Goal: Task Accomplishment & Management: Complete application form

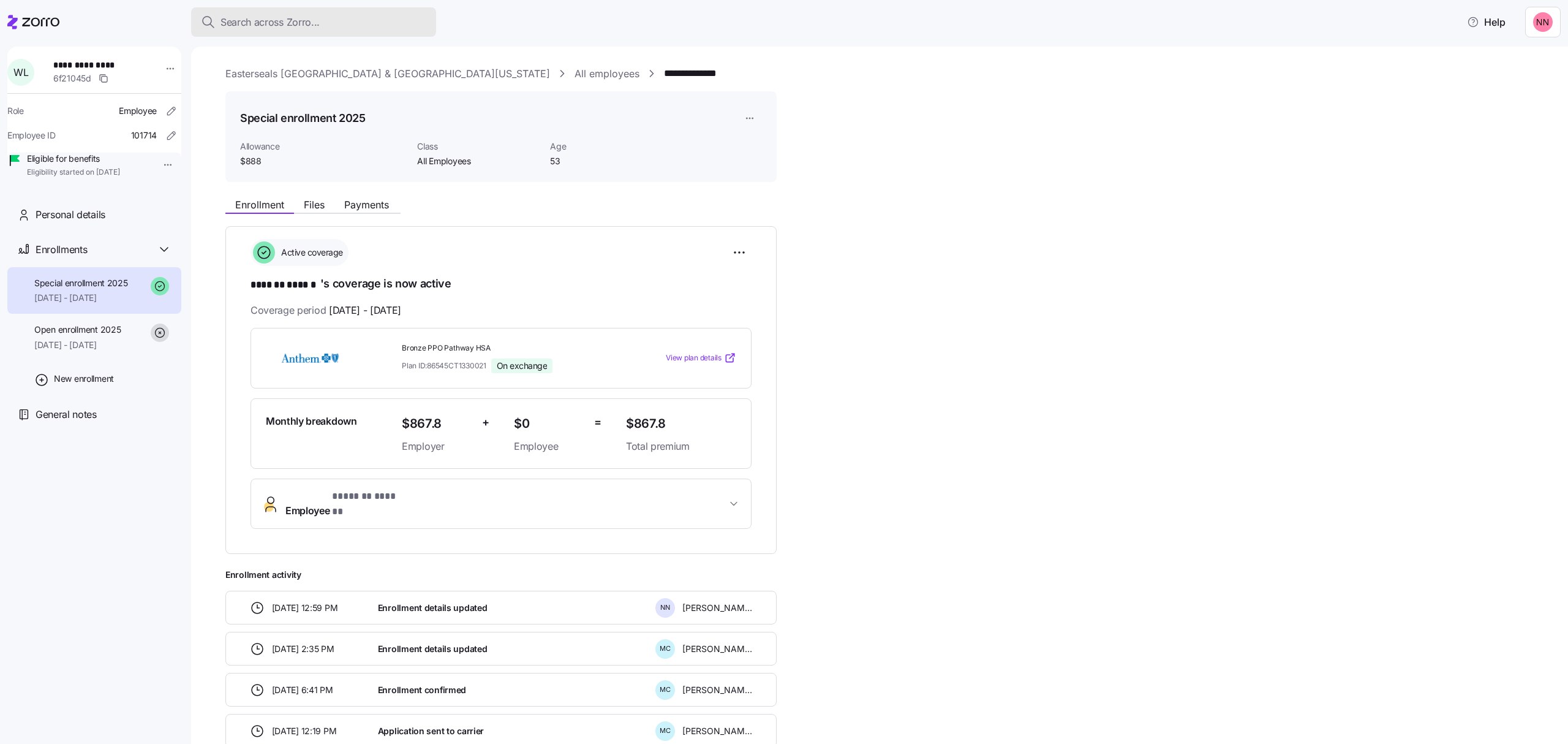
click at [332, 23] on div "Search across Zorro..." at bounding box center [314, 23] width 226 height 16
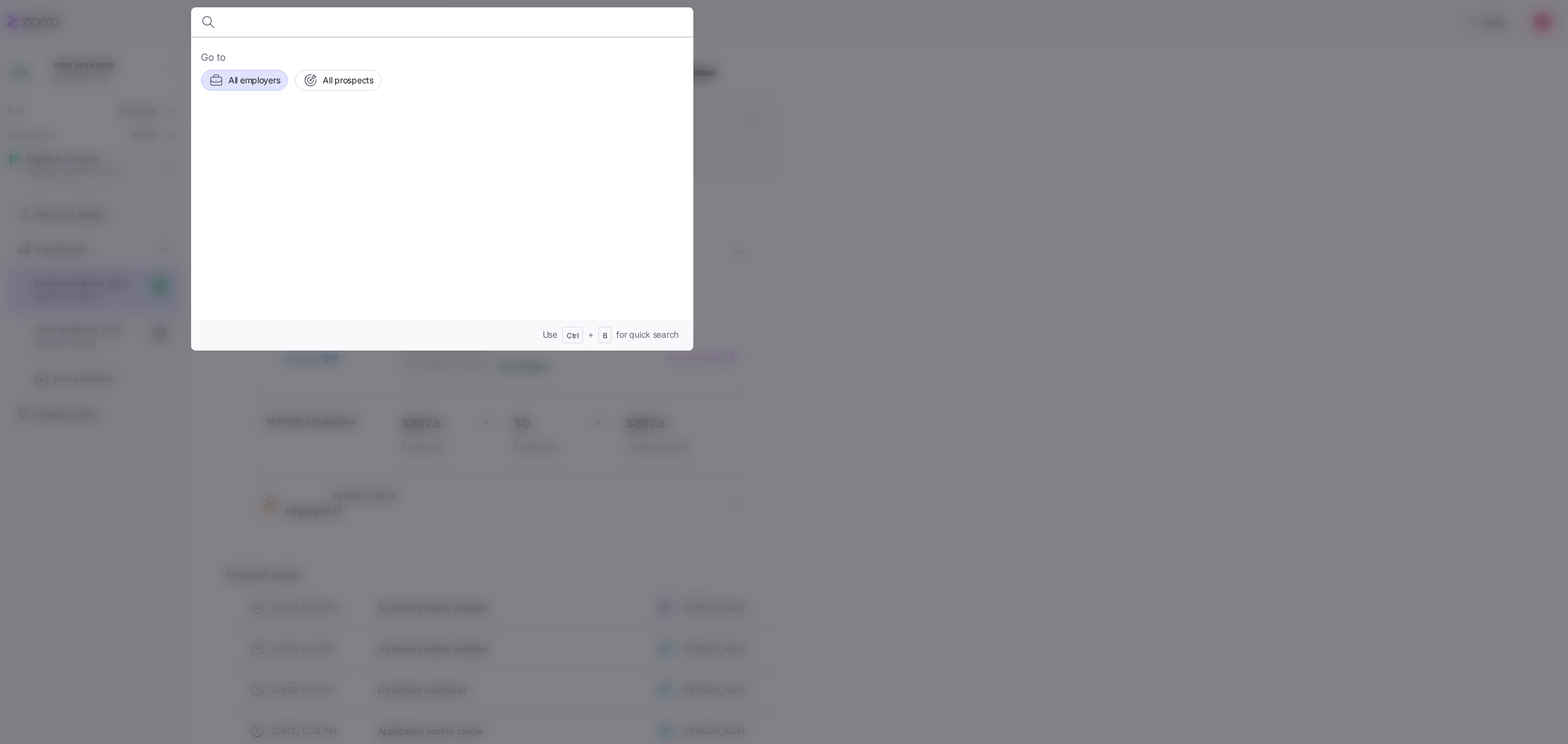
click at [248, 75] on span "All employers" at bounding box center [254, 80] width 51 height 12
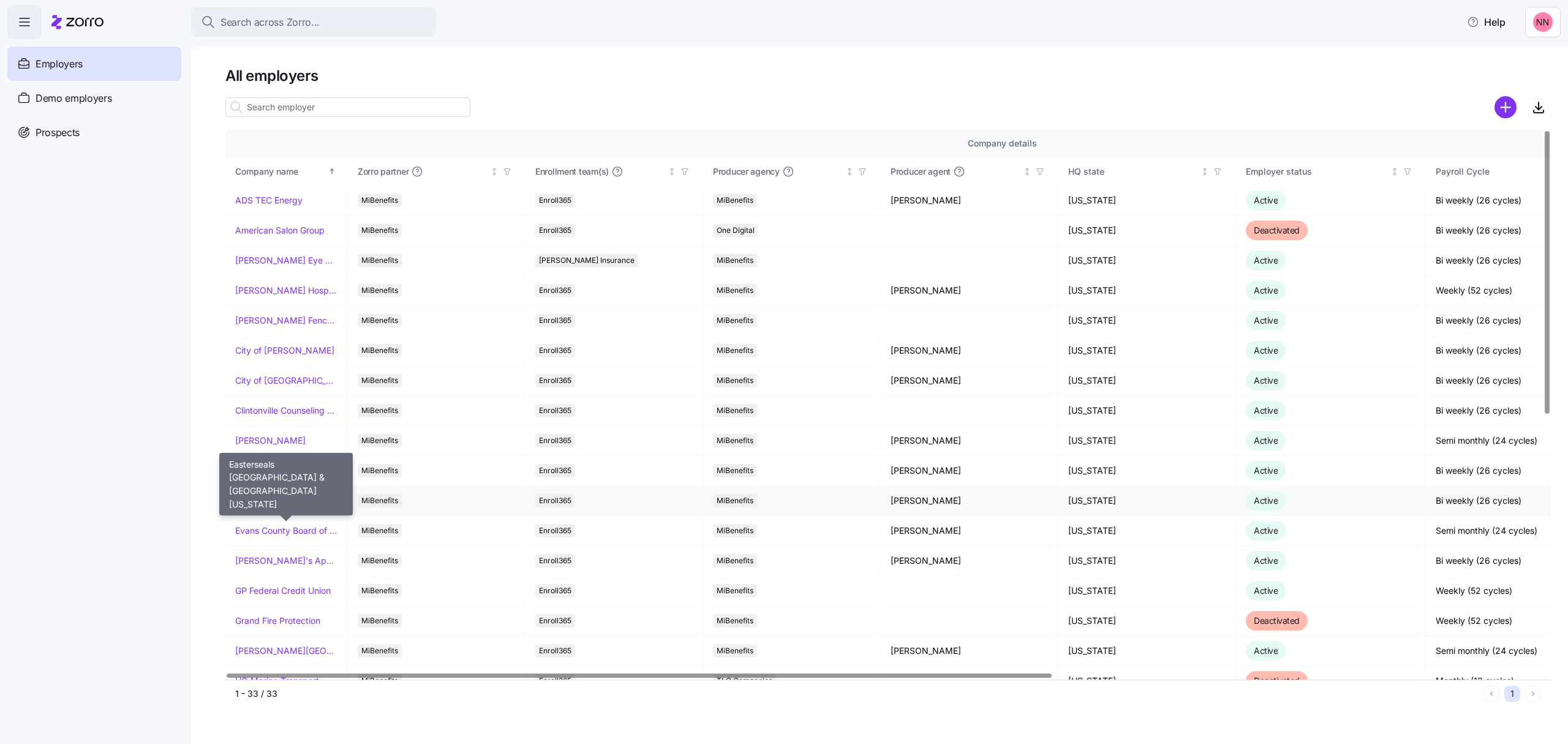
click at [323, 502] on link "Easterseals [GEOGRAPHIC_DATA] & [GEOGRAPHIC_DATA][US_STATE]" at bounding box center [286, 501] width 102 height 12
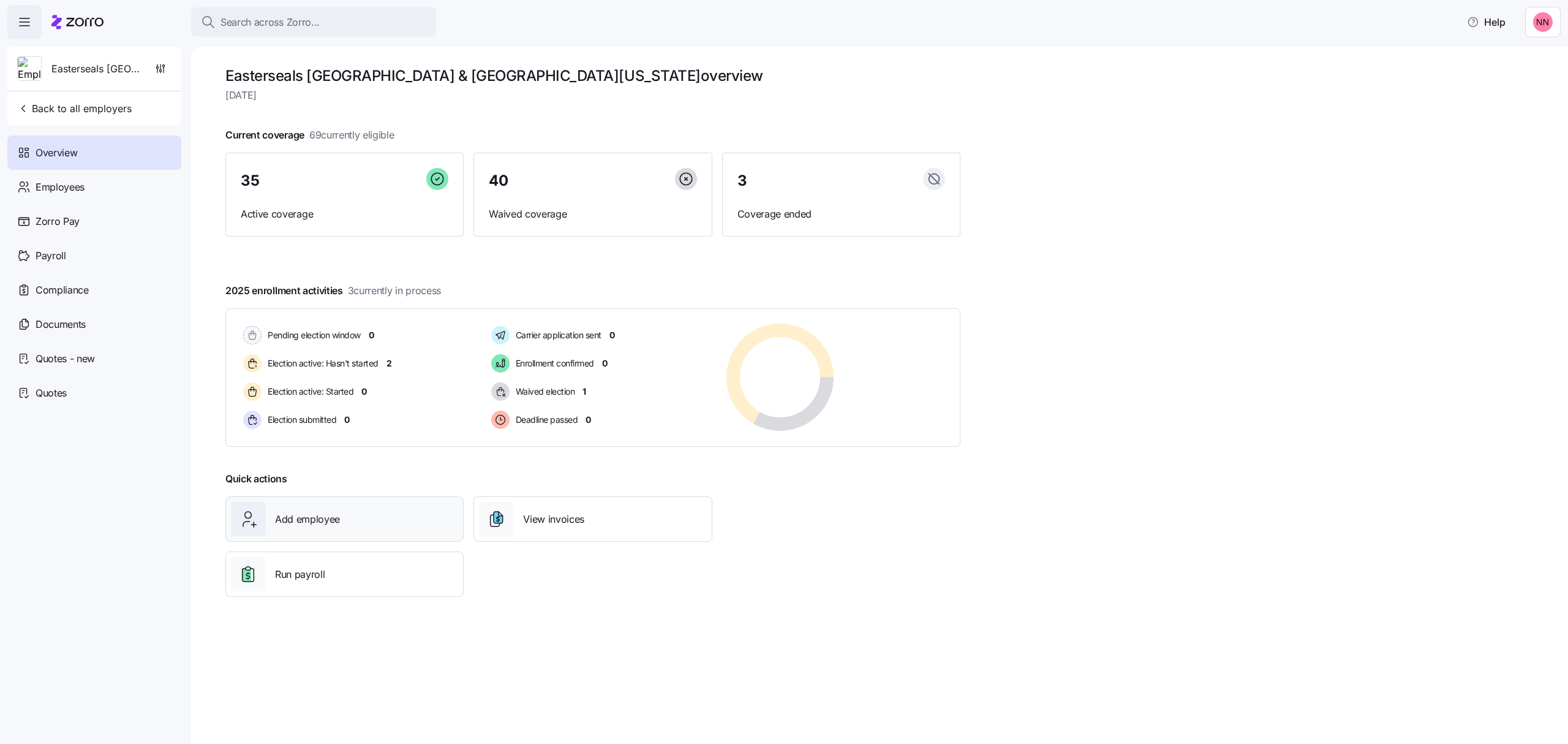
click at [351, 520] on div "Add employee" at bounding box center [345, 519] width 227 height 34
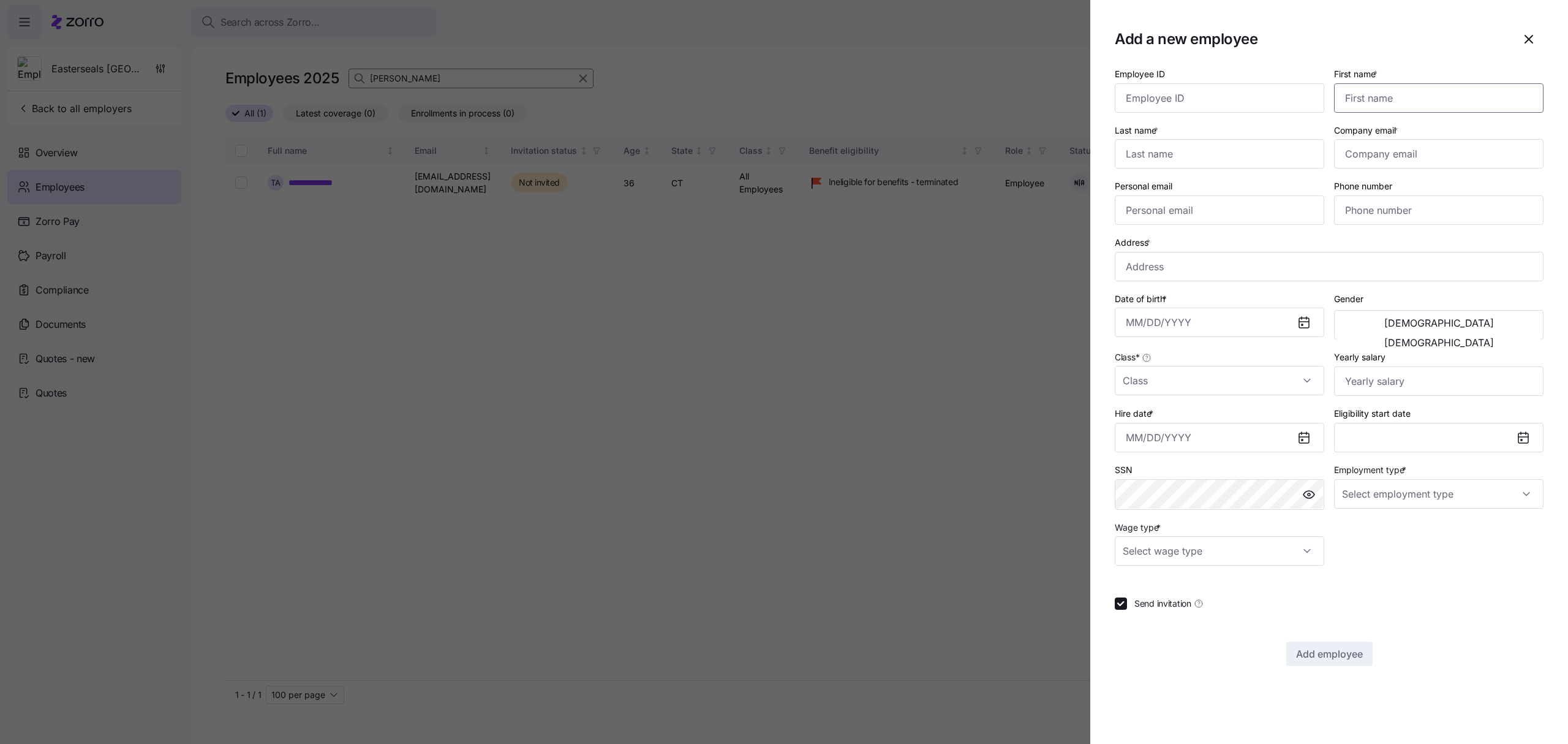
click at [1383, 96] on input "First name *" at bounding box center [1439, 98] width 209 height 30
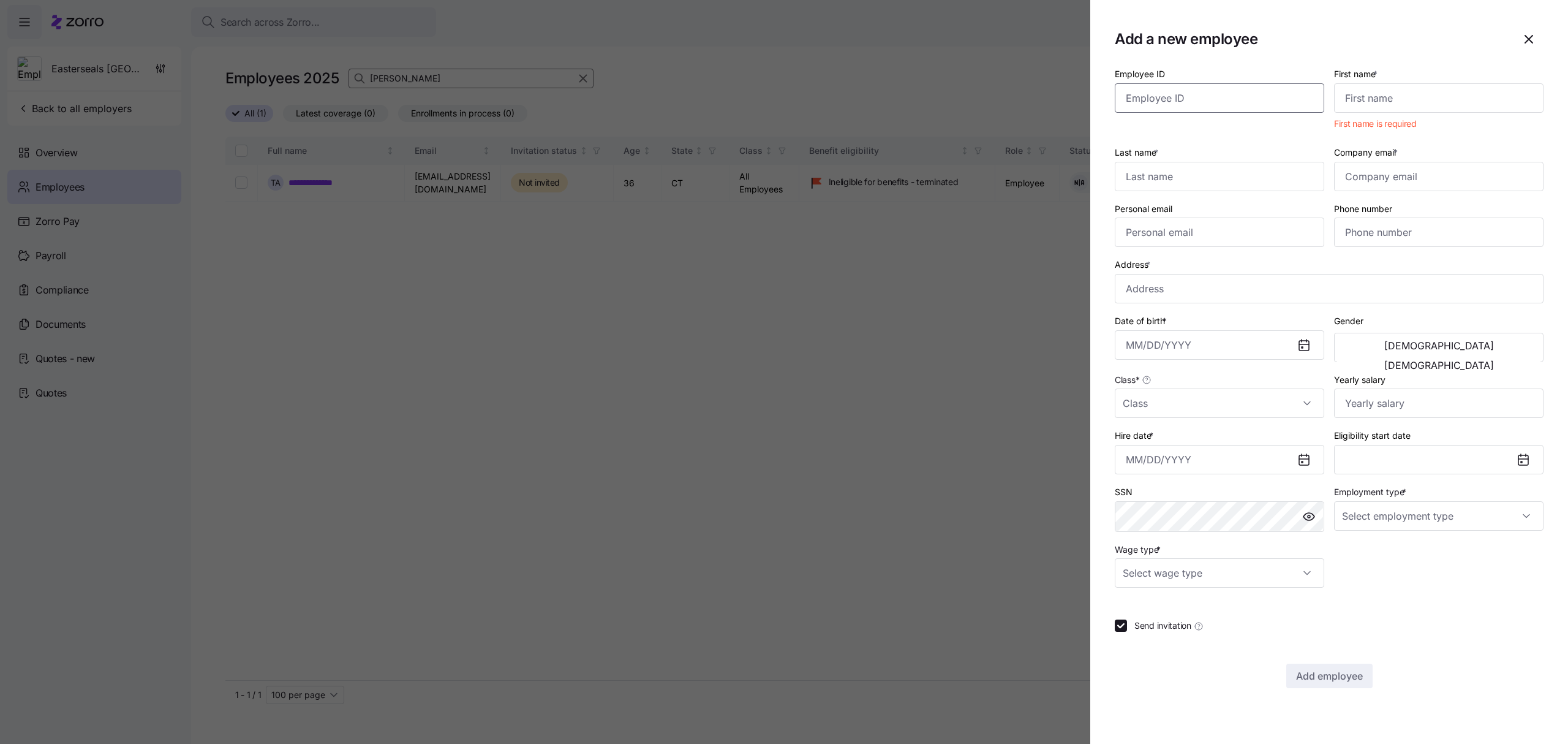
click at [1237, 100] on input "Employee ID" at bounding box center [1219, 98] width 209 height 30
paste input "101995"
type input "101995"
drag, startPoint x: 1395, startPoint y: 102, endPoint x: 1397, endPoint y: 74, distance: 28.1
click at [1395, 102] on input "First name *" at bounding box center [1439, 98] width 209 height 30
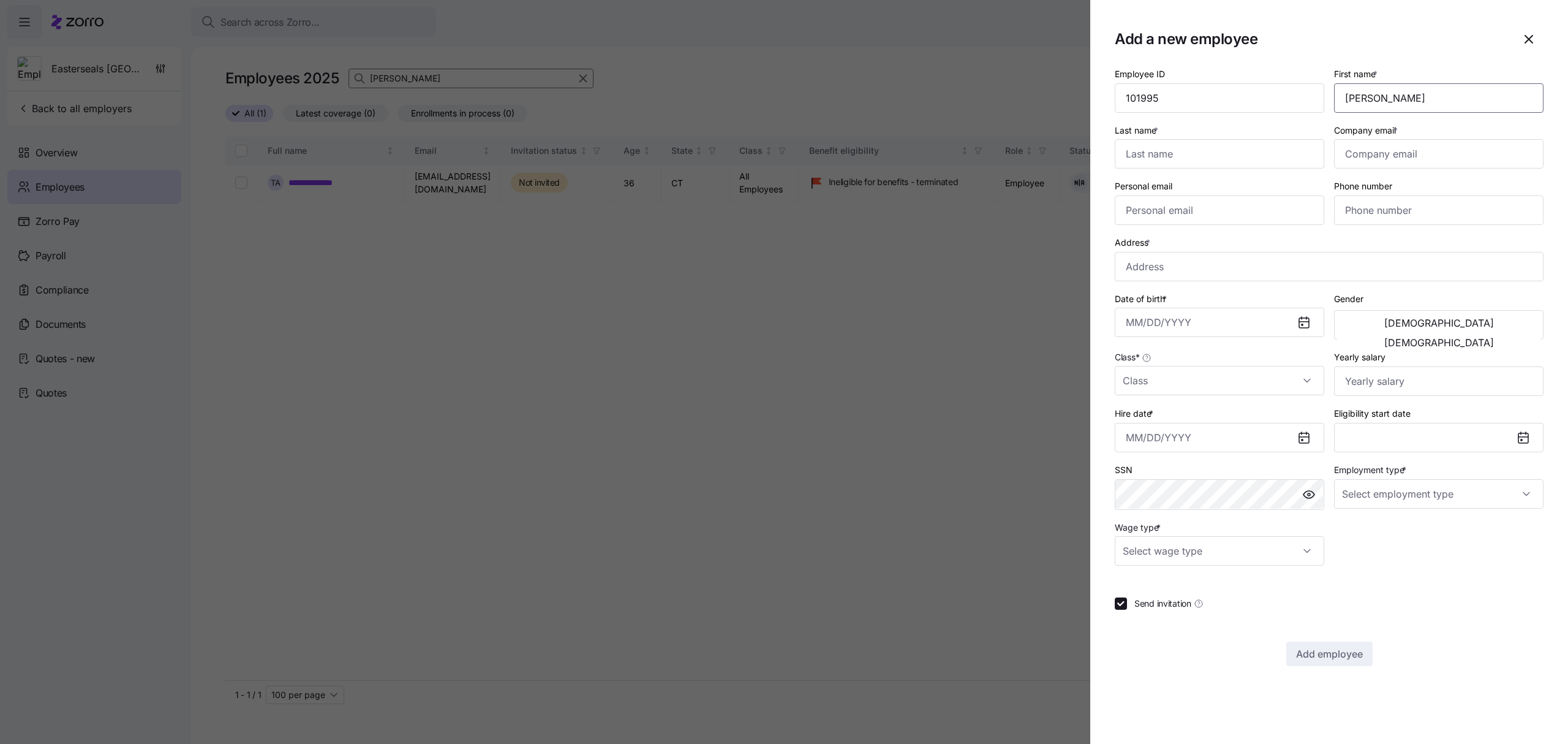
type input "[PERSON_NAME]"
type input "Couture"
click at [1401, 152] on input "Company email *" at bounding box center [1439, 154] width 209 height 30
paste input "[EMAIL_ADDRESS][DOMAIN_NAME]"
type input "[EMAIL_ADDRESS][DOMAIN_NAME]"
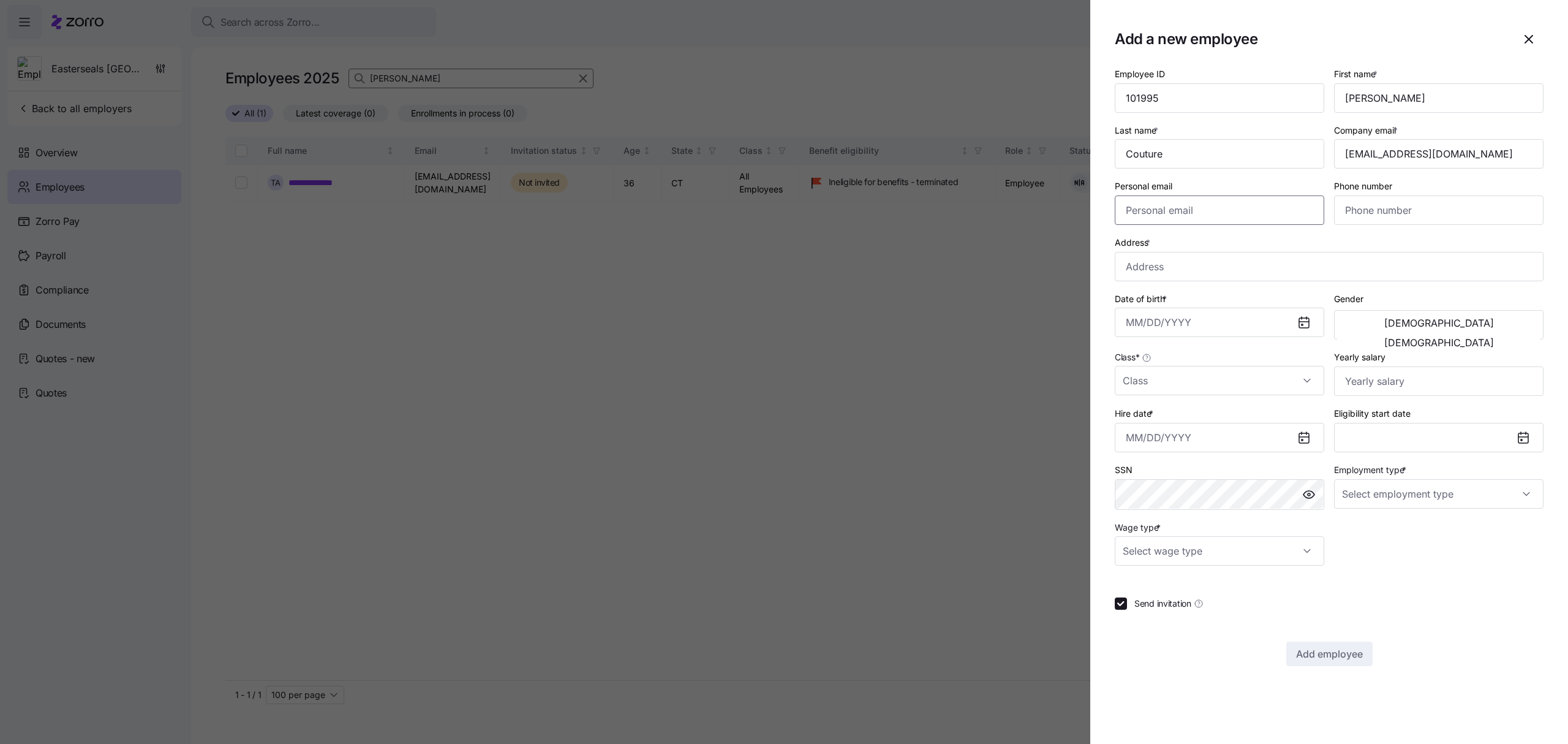
click at [1167, 214] on input "Personal email" at bounding box center [1219, 210] width 209 height 30
paste input "[EMAIL_ADDRESS][DOMAIN_NAME]"
type input "[EMAIL_ADDRESS][DOMAIN_NAME]"
click at [1339, 207] on input "Phone number" at bounding box center [1439, 210] width 209 height 30
paste input "[PHONE_NUMBER]"
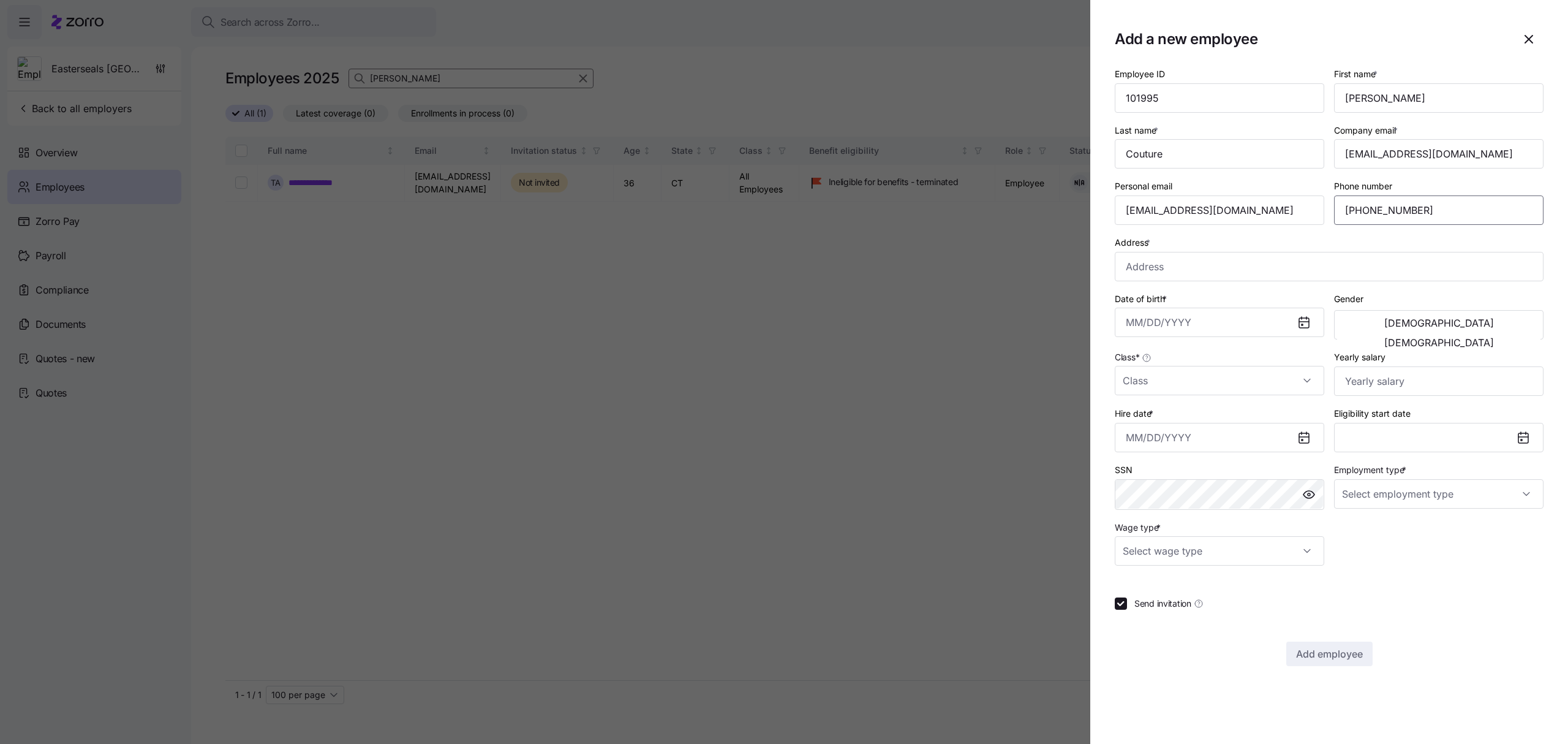
type input "[PHONE_NUMBER]"
click at [1194, 265] on input "Address *" at bounding box center [1329, 266] width 429 height 30
paste input "[STREET_ADDRESS]"
type input "[STREET_ADDRESS][PERSON_NAME]"
click at [1162, 323] on input "Date of birth *" at bounding box center [1219, 323] width 209 height 30
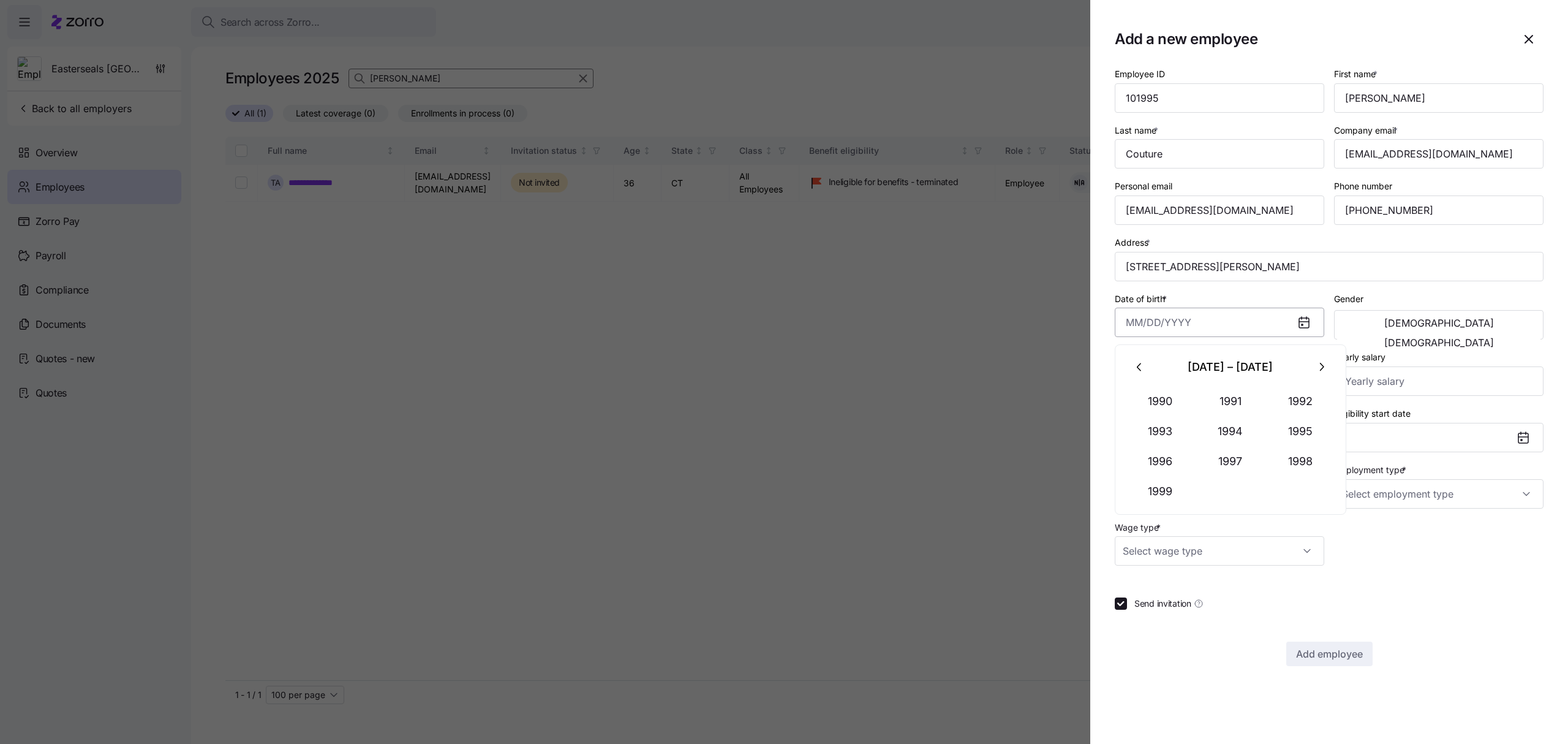
paste input "[DATE]"
type input "[DATE]"
click at [1461, 562] on div "Employee ID 101995 First name * [PERSON_NAME] Last name * Couture Company email…" at bounding box center [1329, 316] width 438 height 510
click at [1490, 338] on span "[DEMOGRAPHIC_DATA]" at bounding box center [1439, 343] width 110 height 10
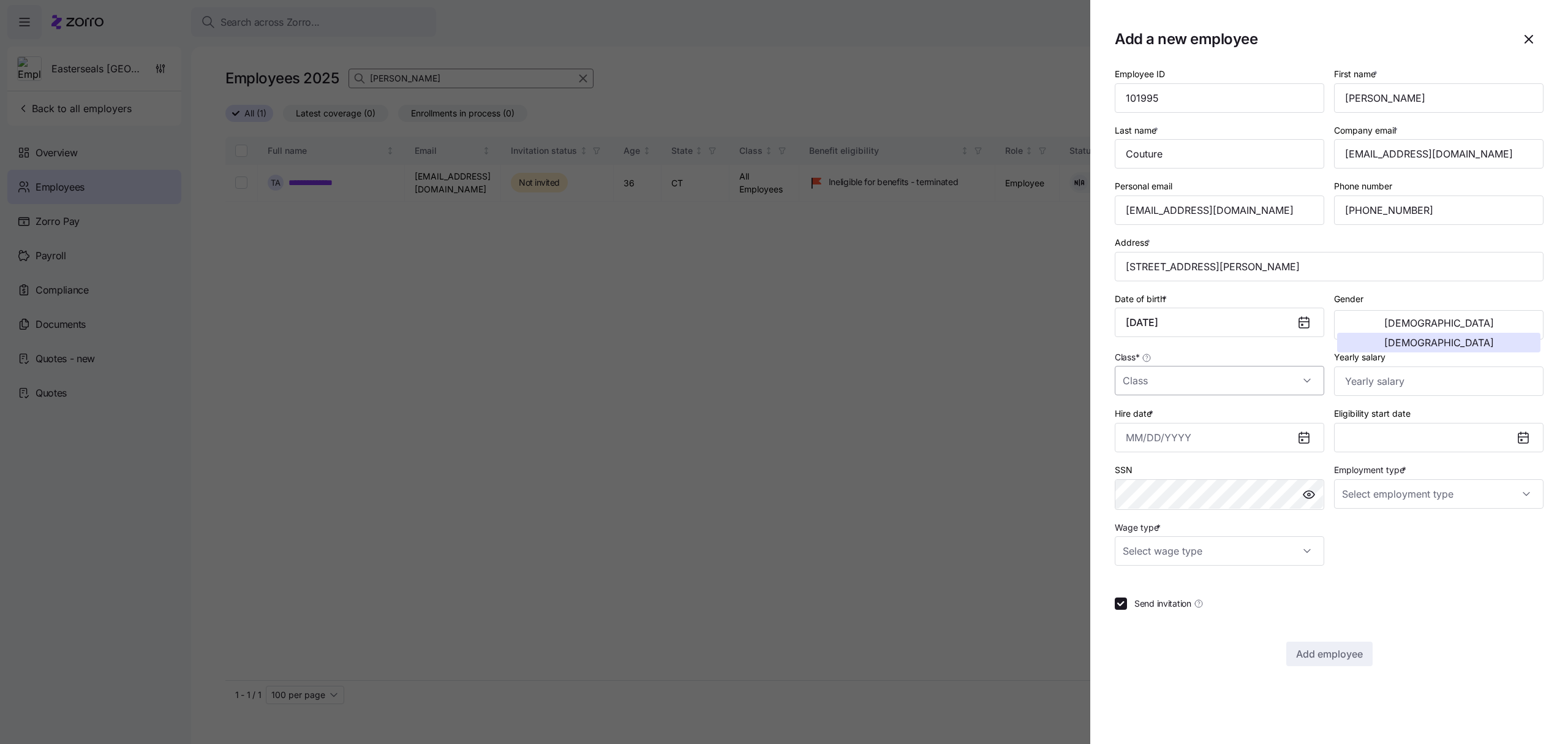
click at [1297, 378] on input "Class *" at bounding box center [1219, 381] width 209 height 30
click at [1194, 418] on div "All Employees" at bounding box center [1219, 419] width 200 height 26
type input "All Employees"
click at [1484, 386] on input "Yearly salary" at bounding box center [1439, 382] width 209 height 30
type input "$35,100"
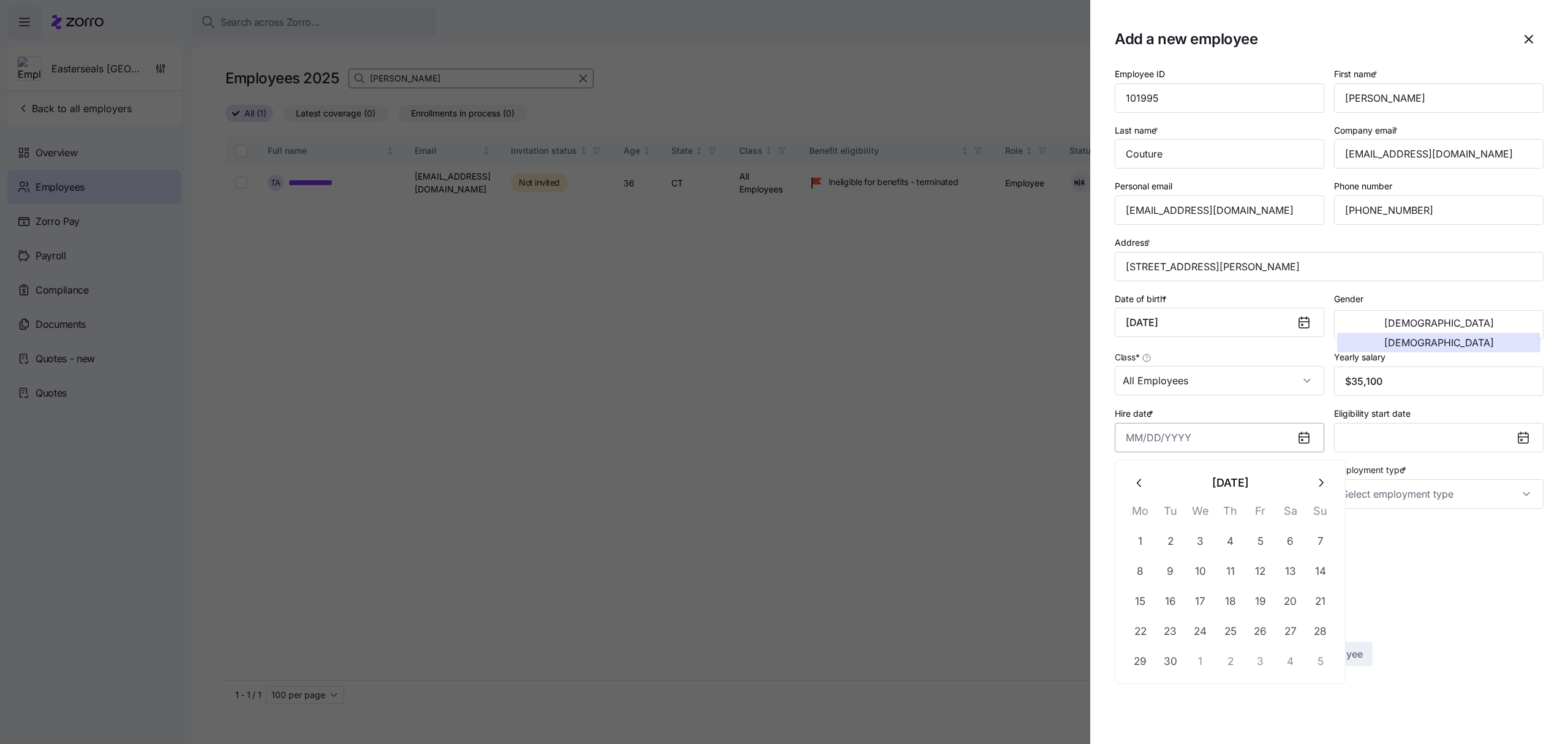
click at [1211, 442] on input "Hire date *" at bounding box center [1219, 438] width 209 height 30
click at [1139, 626] on button "22" at bounding box center [1141, 632] width 30 height 30
type input "[DATE]"
click at [1416, 496] on input "Employment type *" at bounding box center [1439, 494] width 209 height 30
click at [1380, 533] on span "Full Time" at bounding box center [1367, 534] width 36 height 13
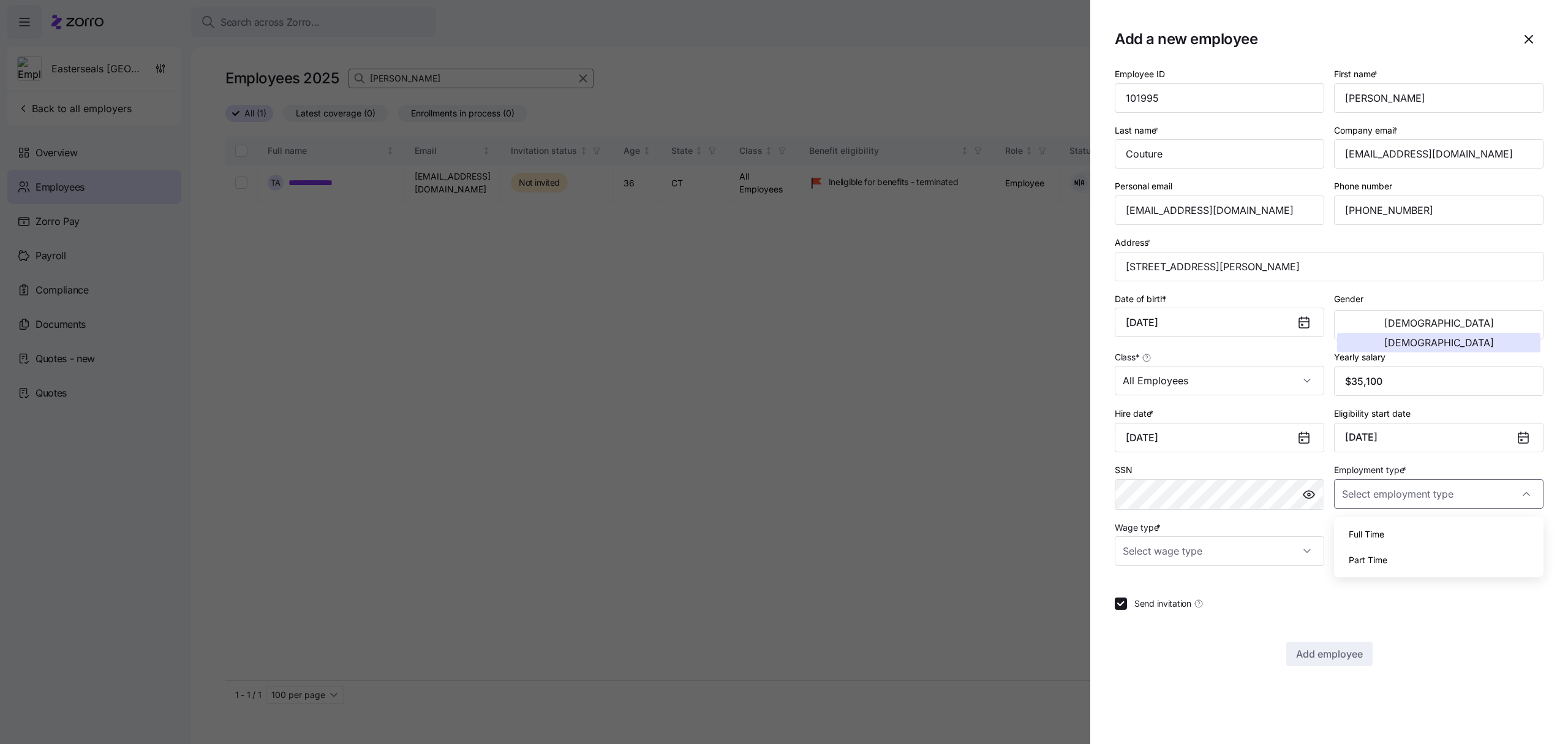
type input "Full Time"
click at [1311, 555] on input "Wage type *" at bounding box center [1219, 551] width 209 height 30
click at [1139, 622] on span "Hourly" at bounding box center [1142, 617] width 26 height 13
type input "Hourly"
click at [1345, 656] on span "Add employee" at bounding box center [1330, 654] width 67 height 15
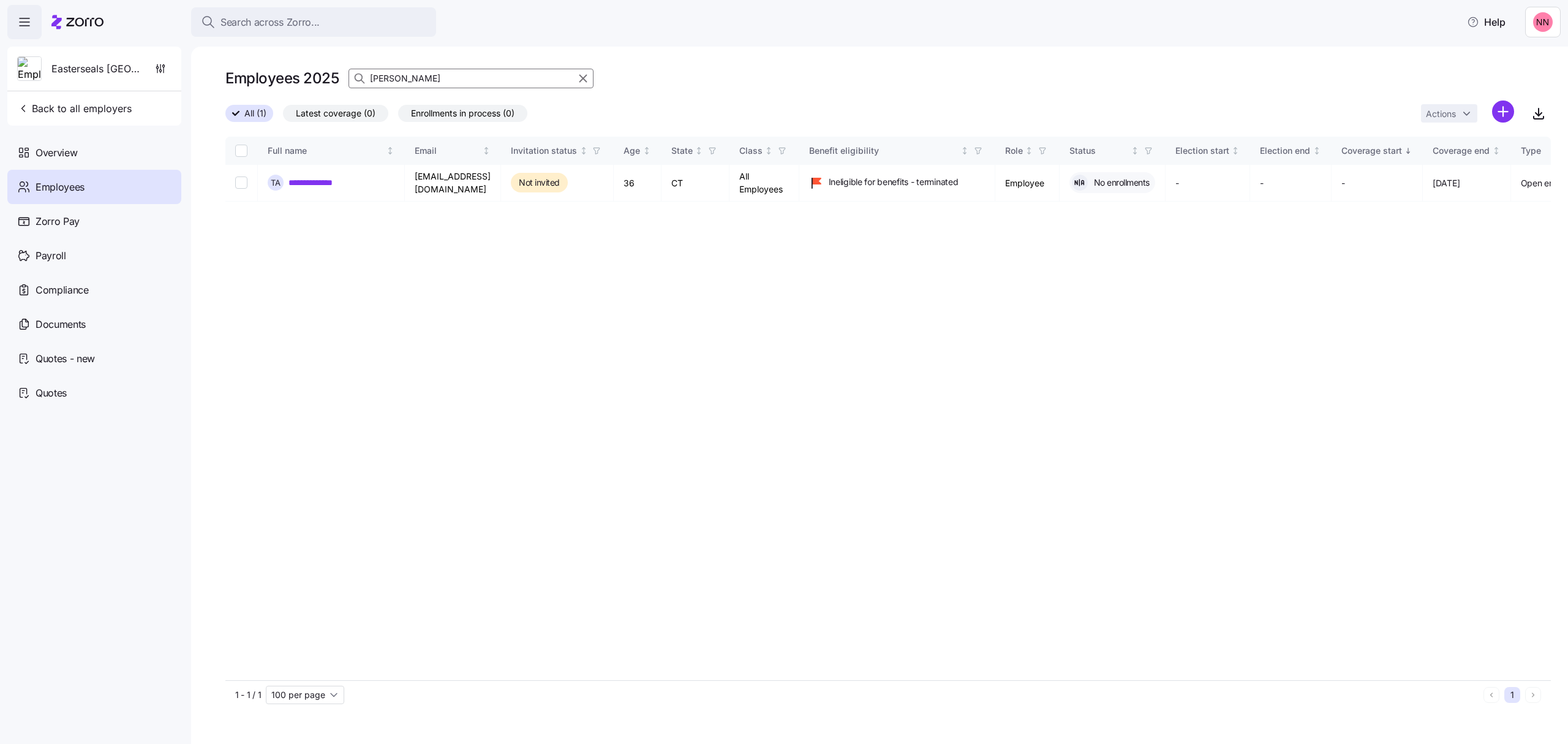
click at [118, 199] on div "Employees" at bounding box center [93, 187] width 174 height 34
click at [76, 185] on span "Employees" at bounding box center [60, 188] width 49 height 16
click at [72, 105] on span "Back to all employers" at bounding box center [74, 108] width 114 height 15
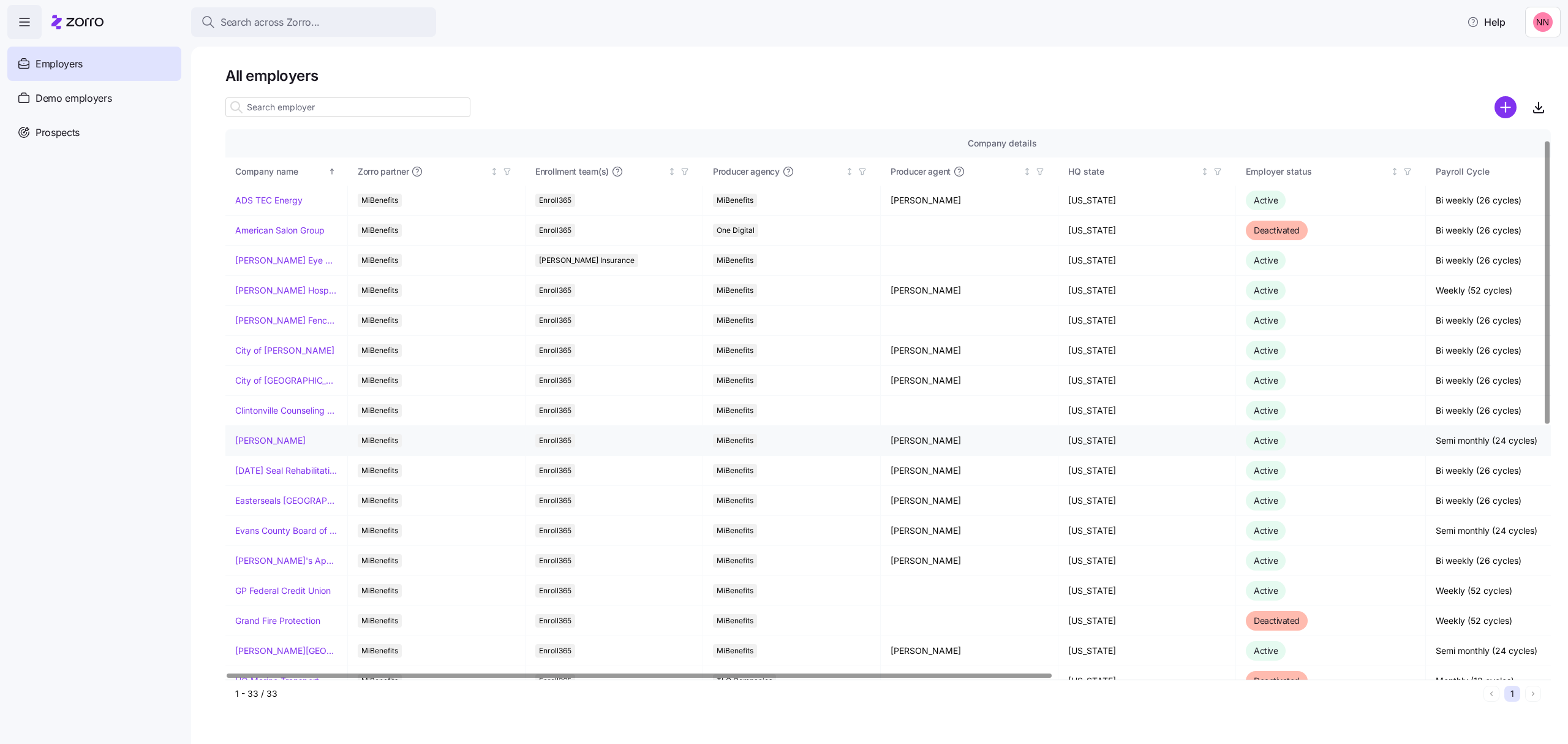
scroll to position [82, 0]
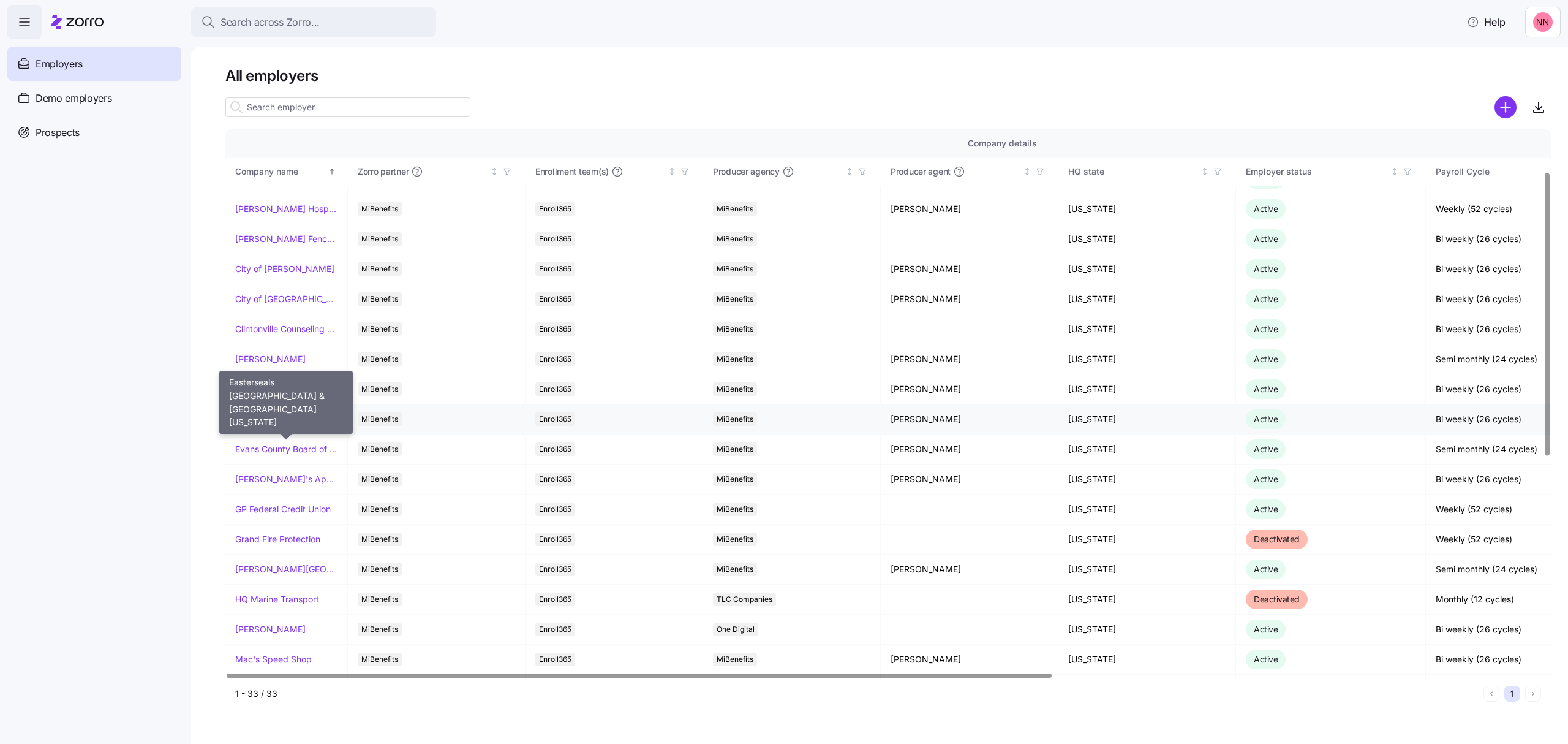
click at [290, 421] on link "Easterseals [GEOGRAPHIC_DATA] & [GEOGRAPHIC_DATA][US_STATE]" at bounding box center [286, 419] width 102 height 12
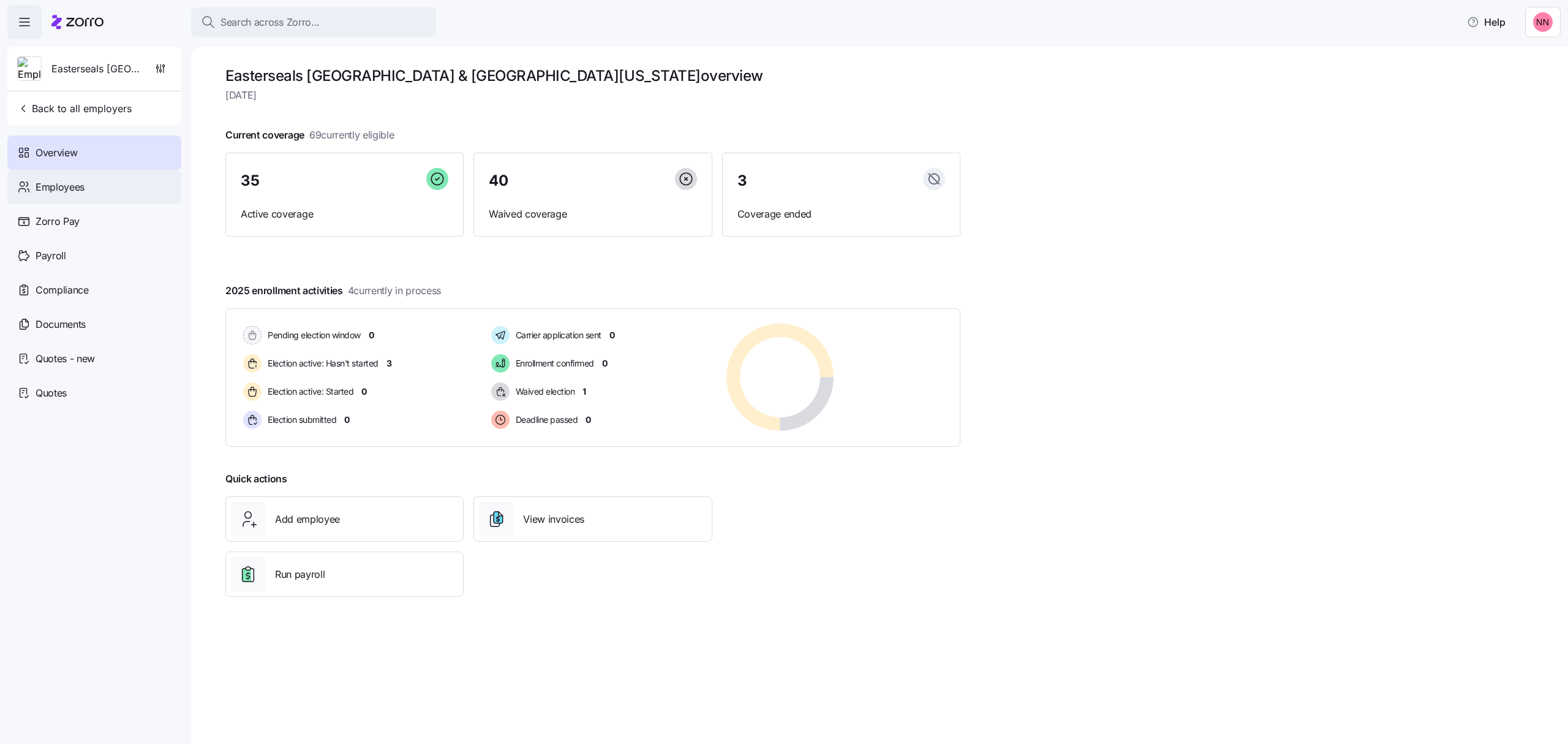
click at [97, 188] on div "Employees" at bounding box center [93, 187] width 174 height 34
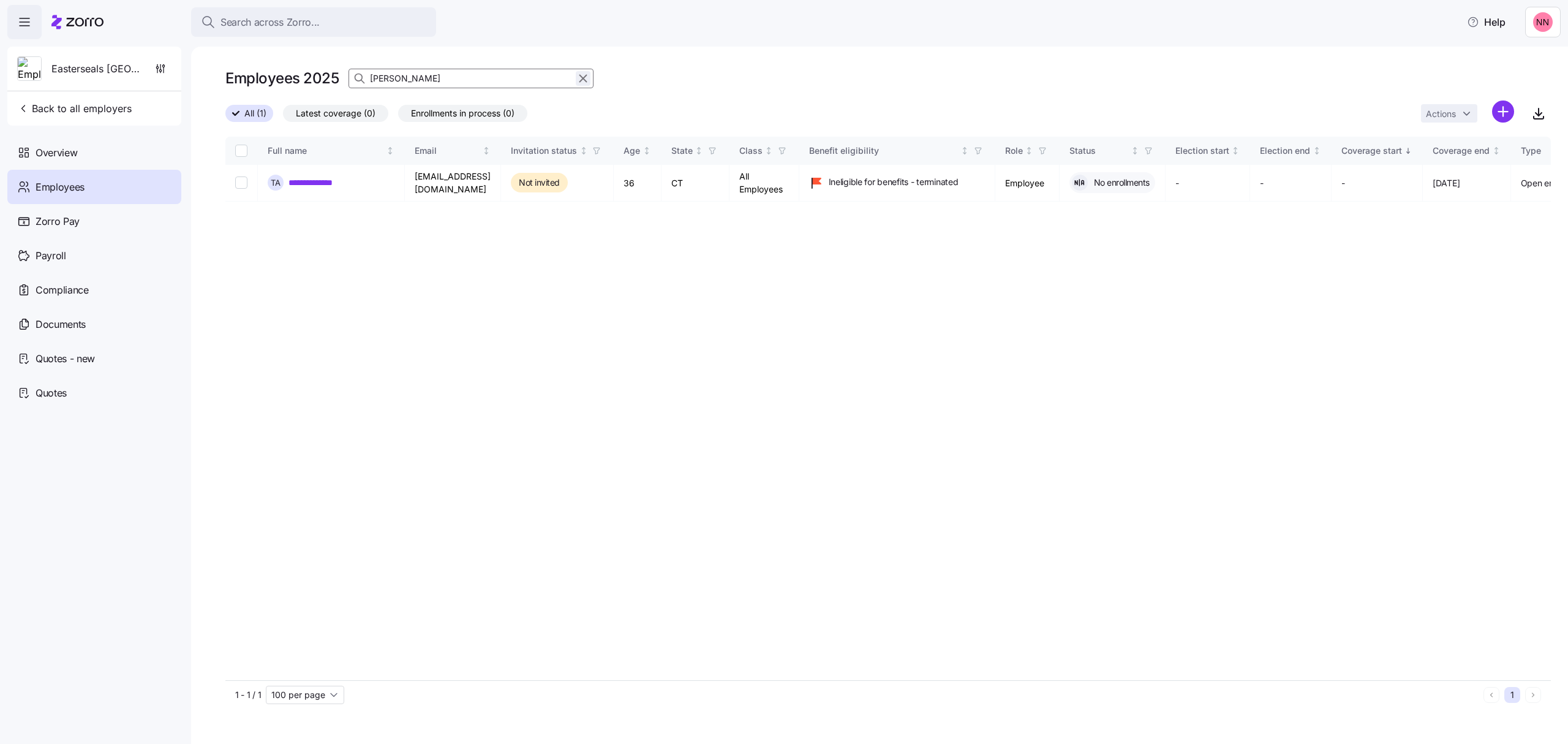
click at [579, 76] on icon "button" at bounding box center [582, 78] width 13 height 15
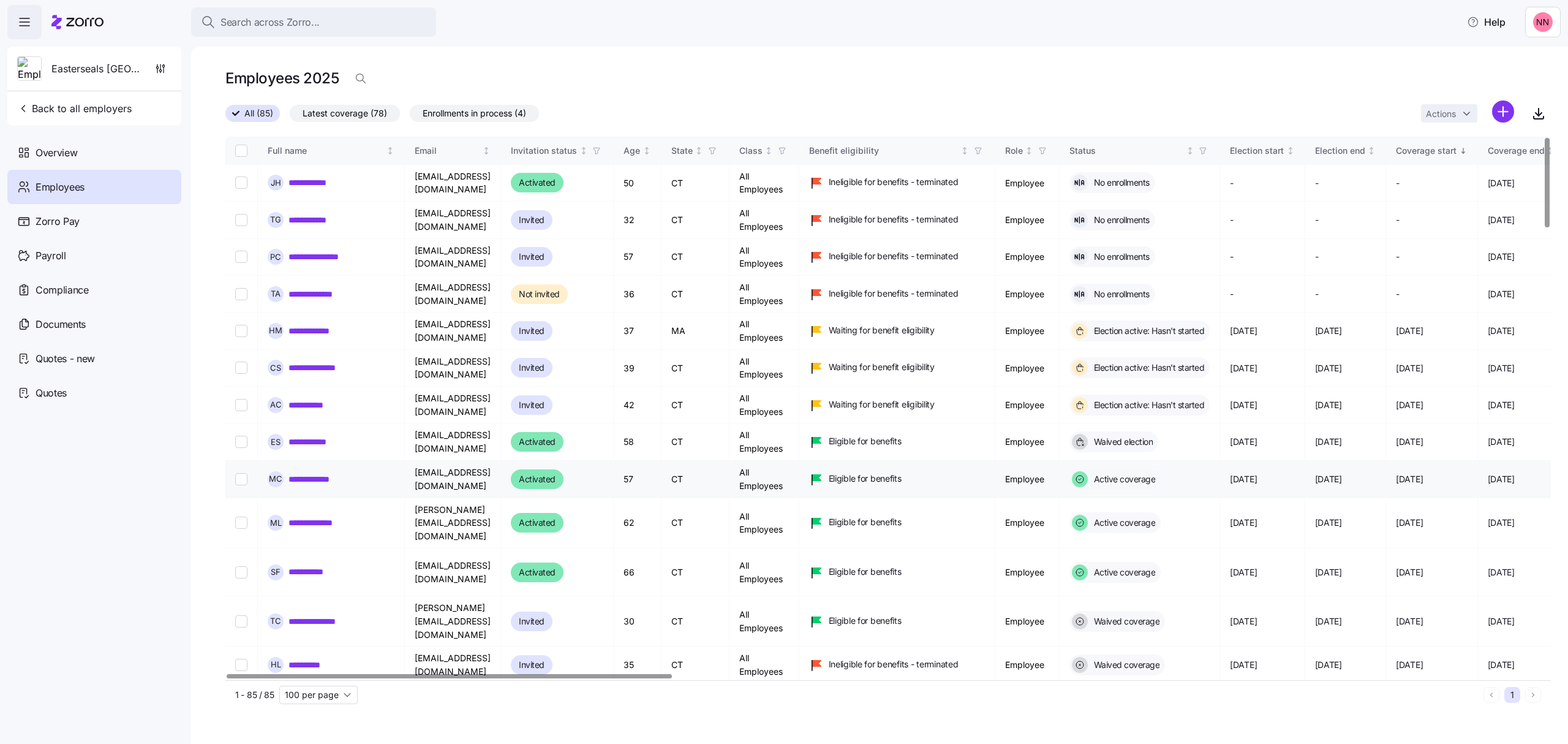
drag, startPoint x: 326, startPoint y: 408, endPoint x: 1461, endPoint y: 489, distance: 1137.9
click at [326, 408] on link "**********" at bounding box center [315, 405] width 53 height 12
